Goal: Find specific page/section: Find specific page/section

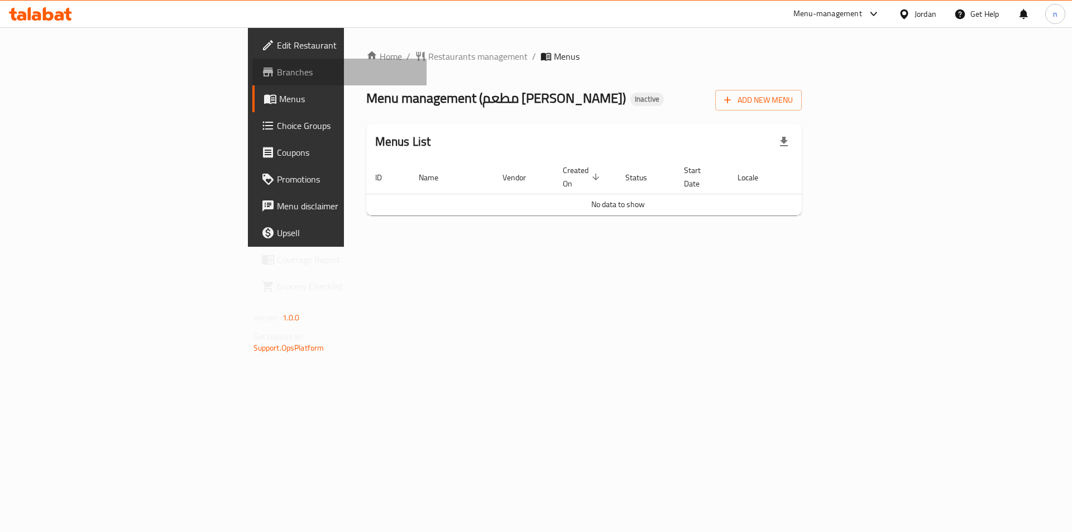
click at [252, 80] on link "Branches" at bounding box center [339, 72] width 175 height 27
click at [277, 77] on span "Branches" at bounding box center [347, 71] width 141 height 13
click at [252, 79] on link "Branches" at bounding box center [339, 72] width 175 height 27
